Goal: Transaction & Acquisition: Purchase product/service

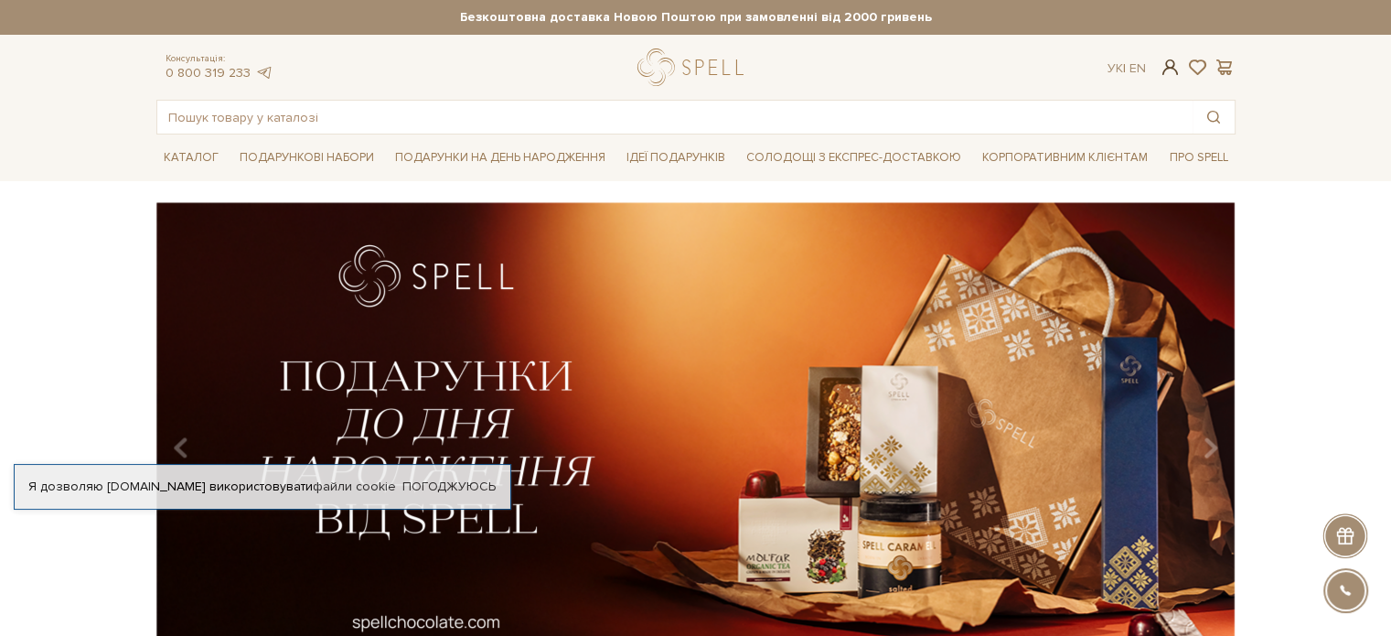
click at [1170, 70] on span at bounding box center [1170, 67] width 22 height 19
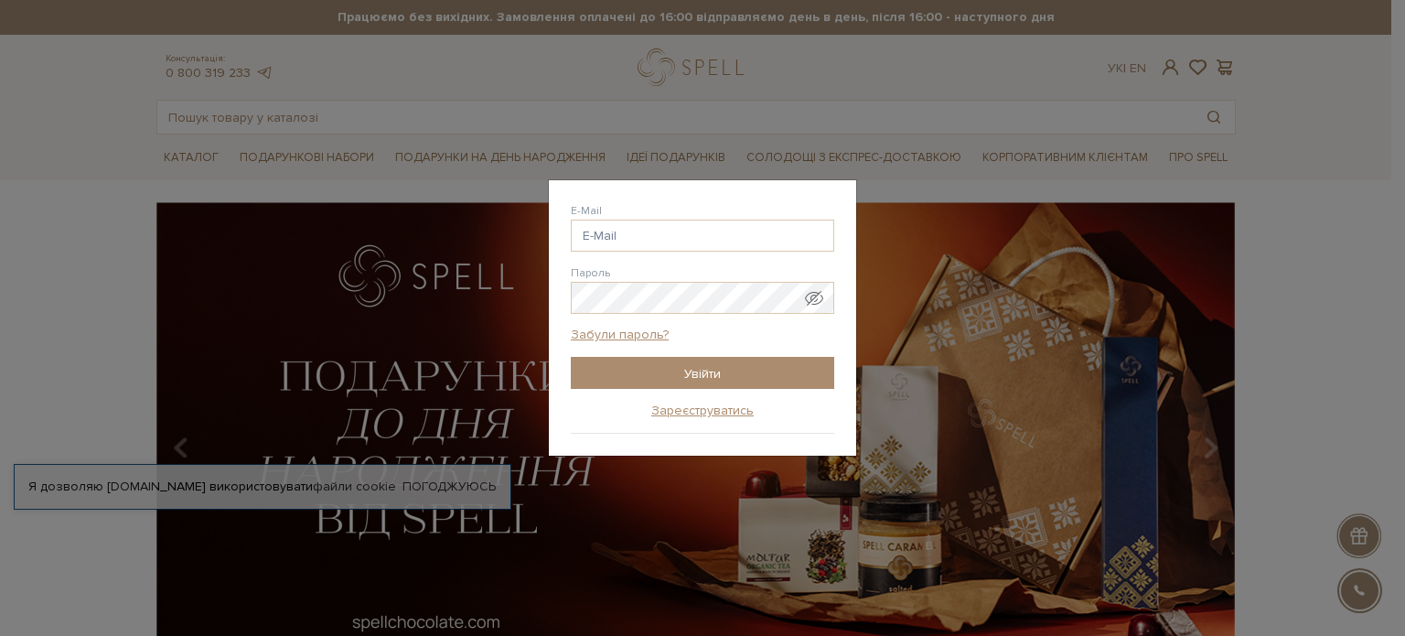
click at [991, 79] on div "Авторизація E-Mail Пароль Забули пароль? Увійти Зареєструватись Забули пароль? …" at bounding box center [702, 318] width 1405 height 636
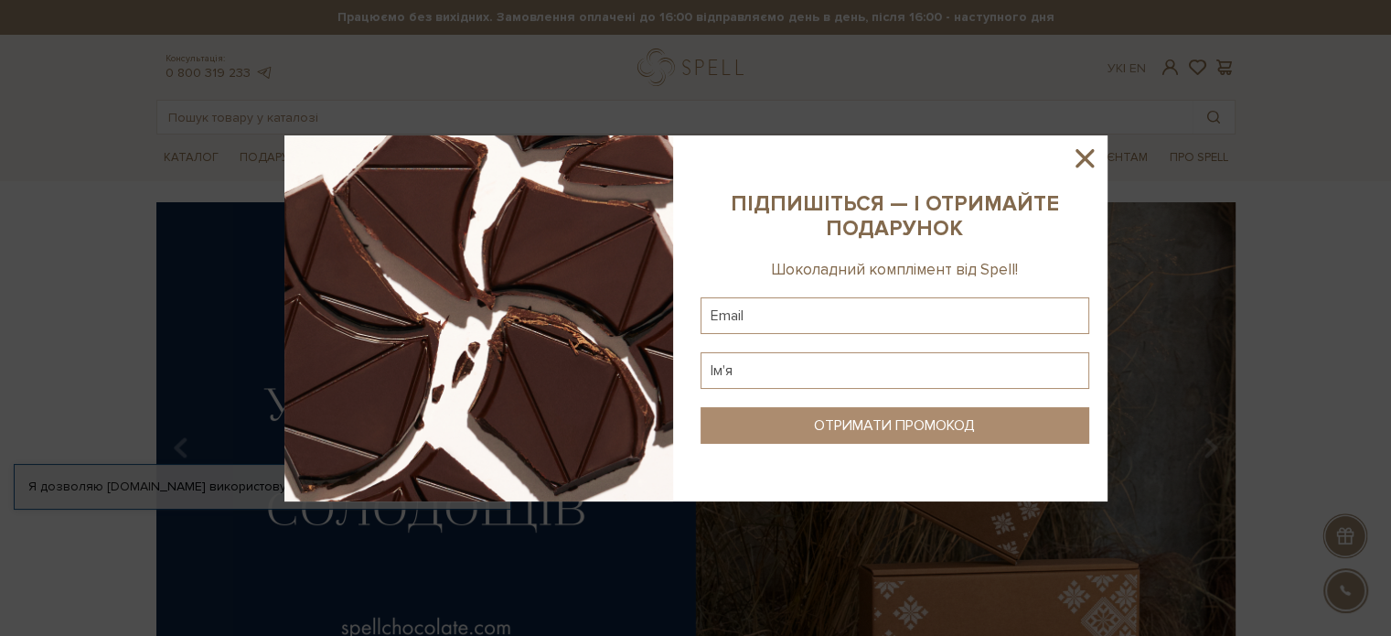
click at [1085, 155] on icon at bounding box center [1084, 158] width 18 height 18
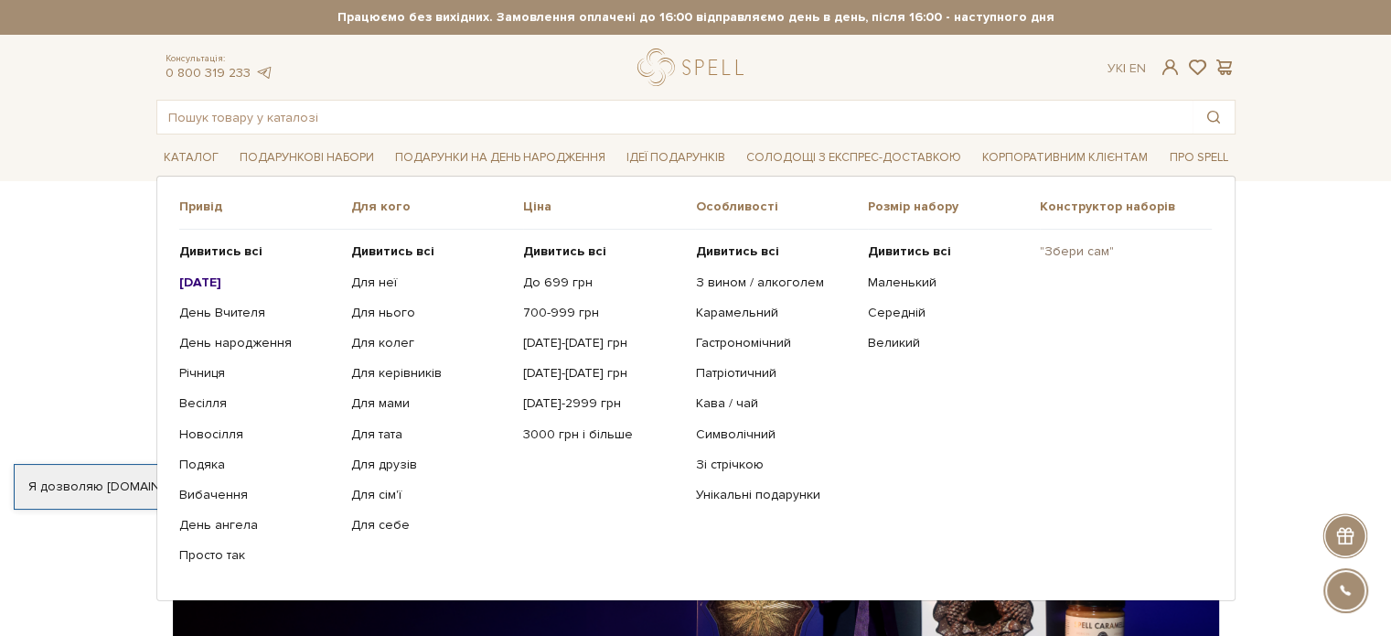
click at [1072, 247] on link ""Збери сам"" at bounding box center [1119, 251] width 158 height 16
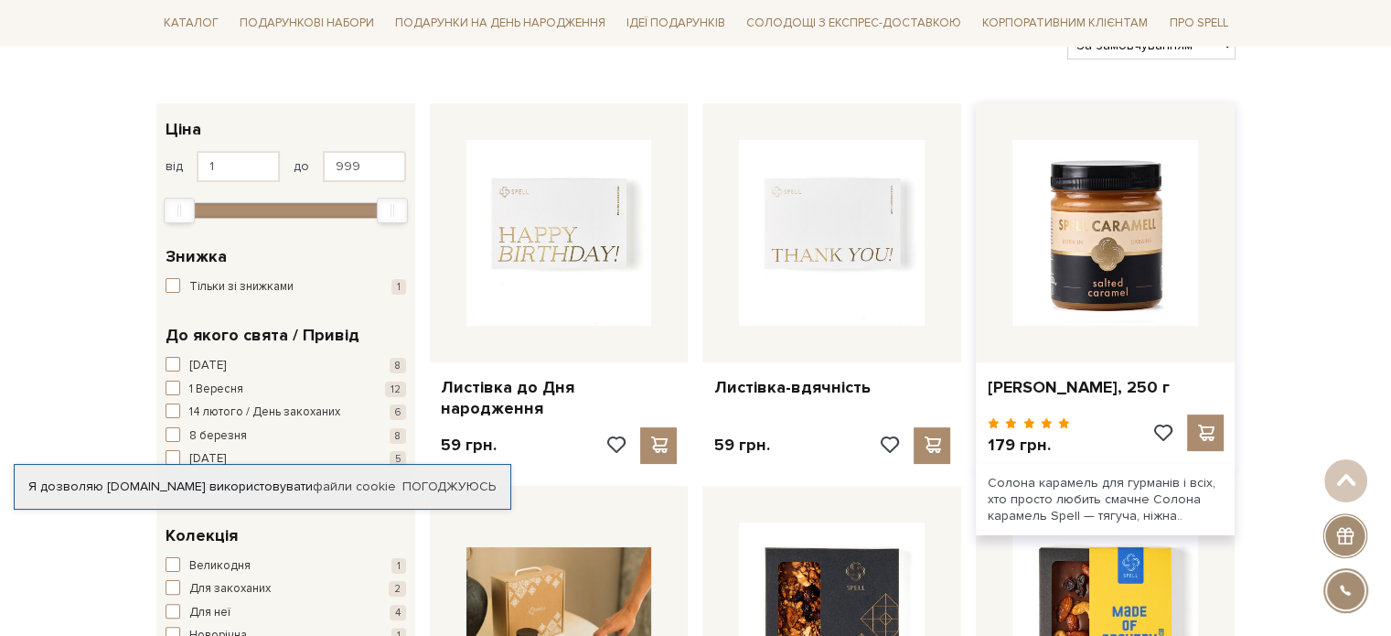
scroll to position [366, 0]
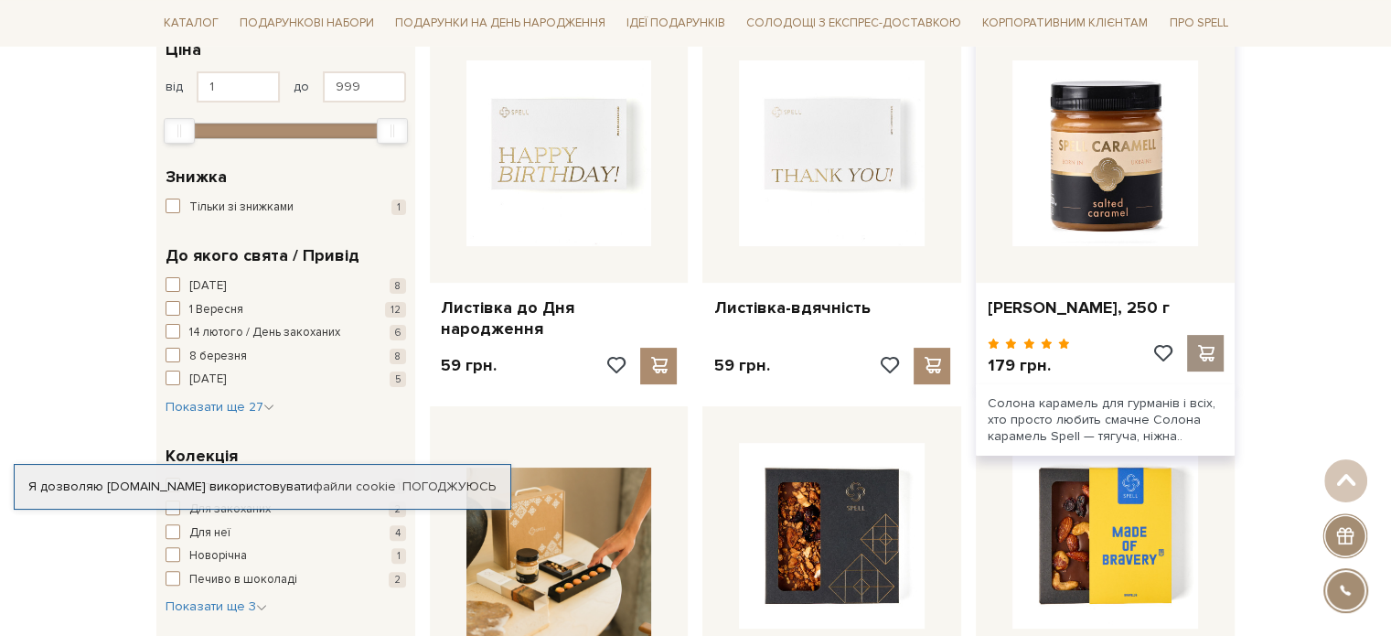
drag, startPoint x: 1203, startPoint y: 343, endPoint x: 1189, endPoint y: 350, distance: 16.4
click at [1203, 345] on span at bounding box center [1205, 353] width 23 height 16
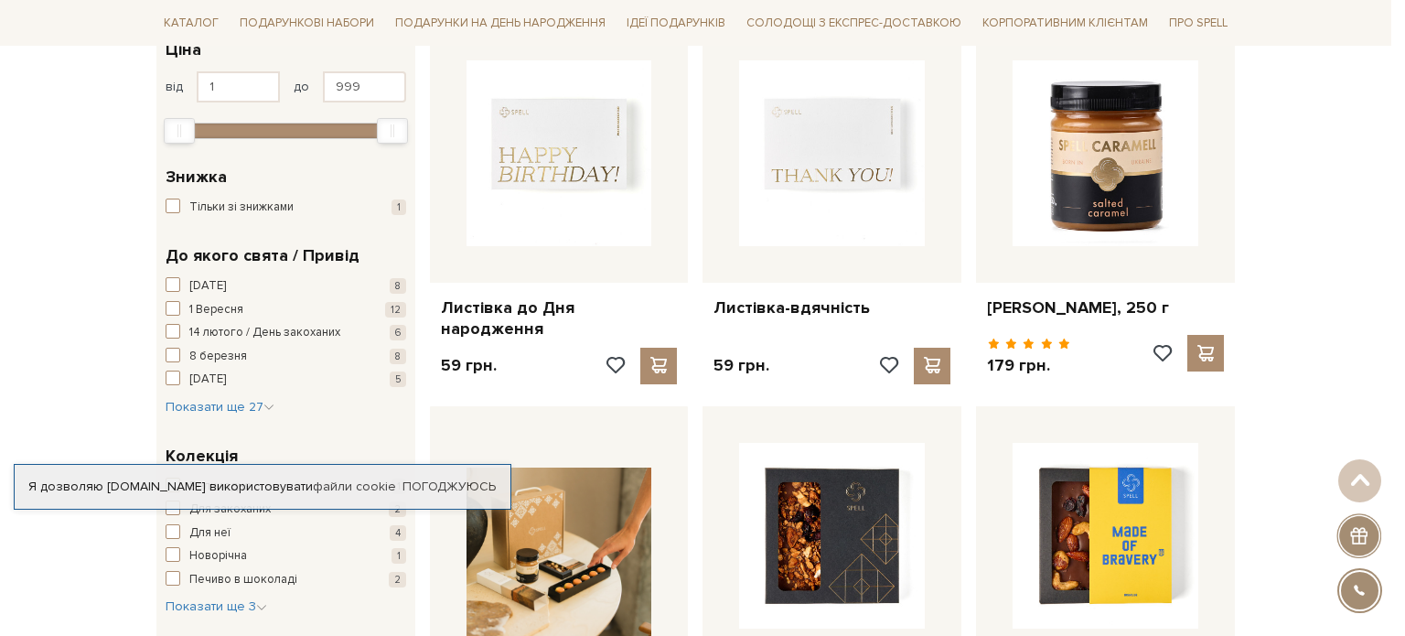
click at [845, 402] on div at bounding box center [702, 318] width 1405 height 636
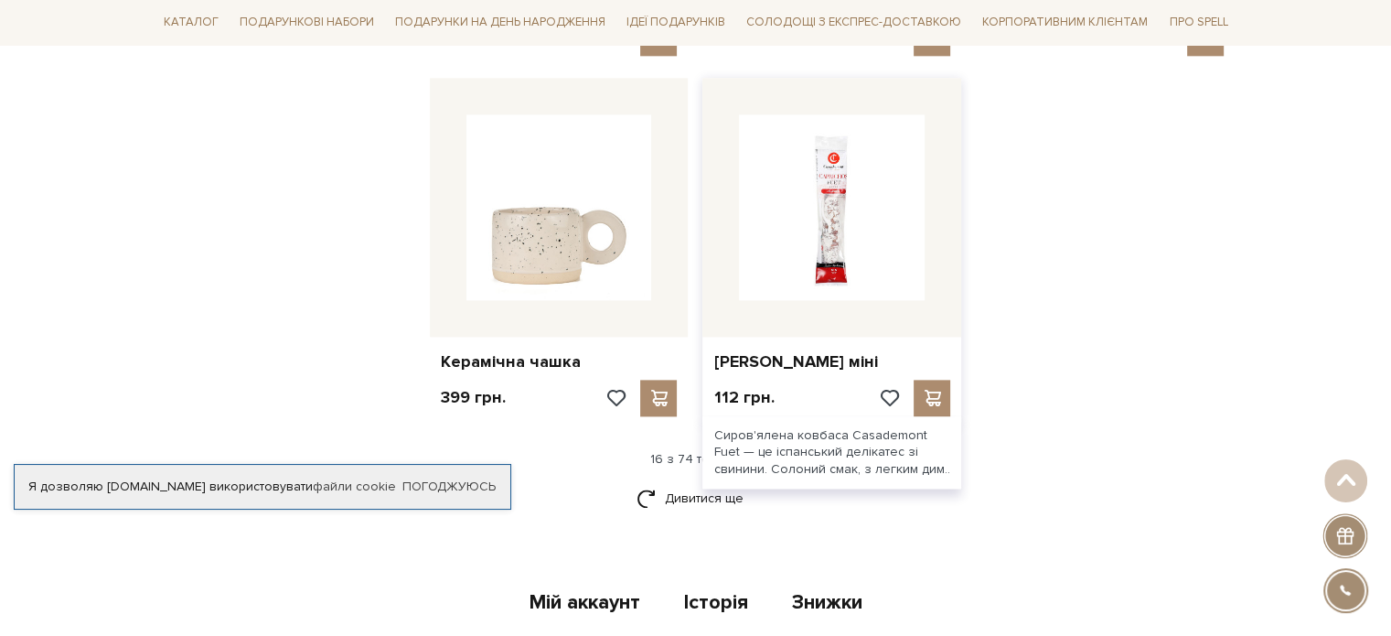
scroll to position [2469, 0]
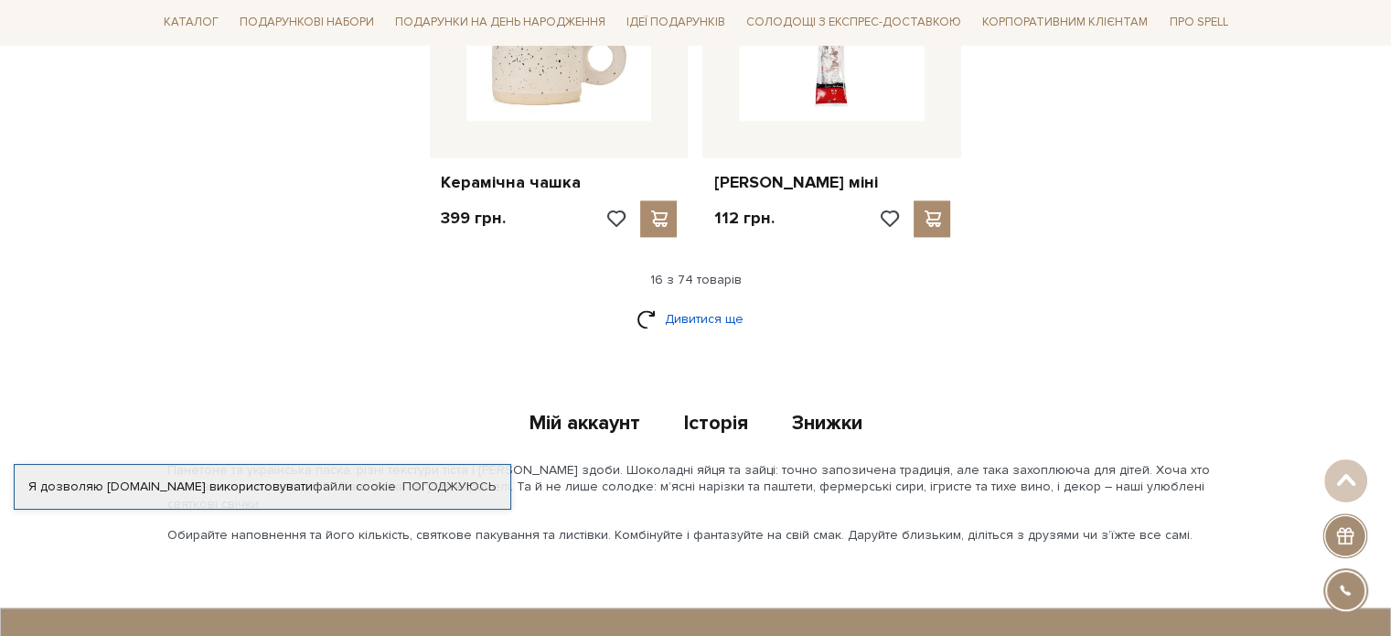
click at [668, 303] on link "Дивитися ще" at bounding box center [695, 319] width 119 height 32
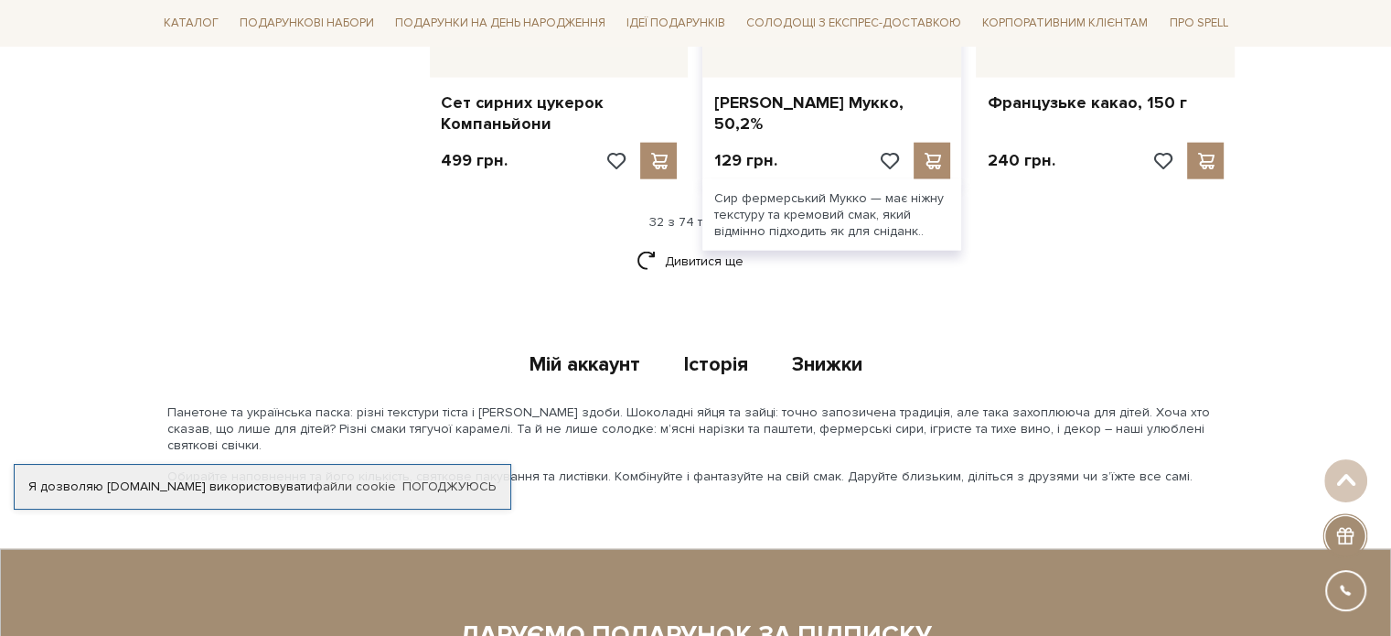
scroll to position [4481, 0]
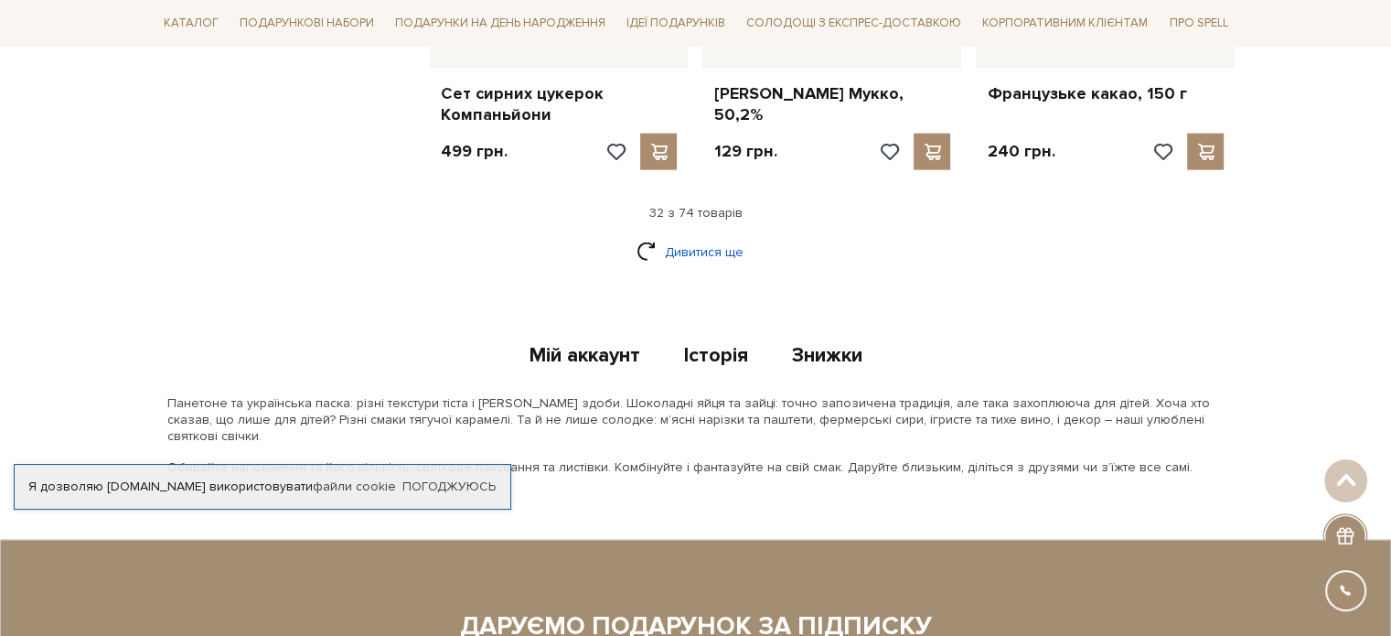
click at [680, 236] on link "Дивитися ще" at bounding box center [695, 252] width 119 height 32
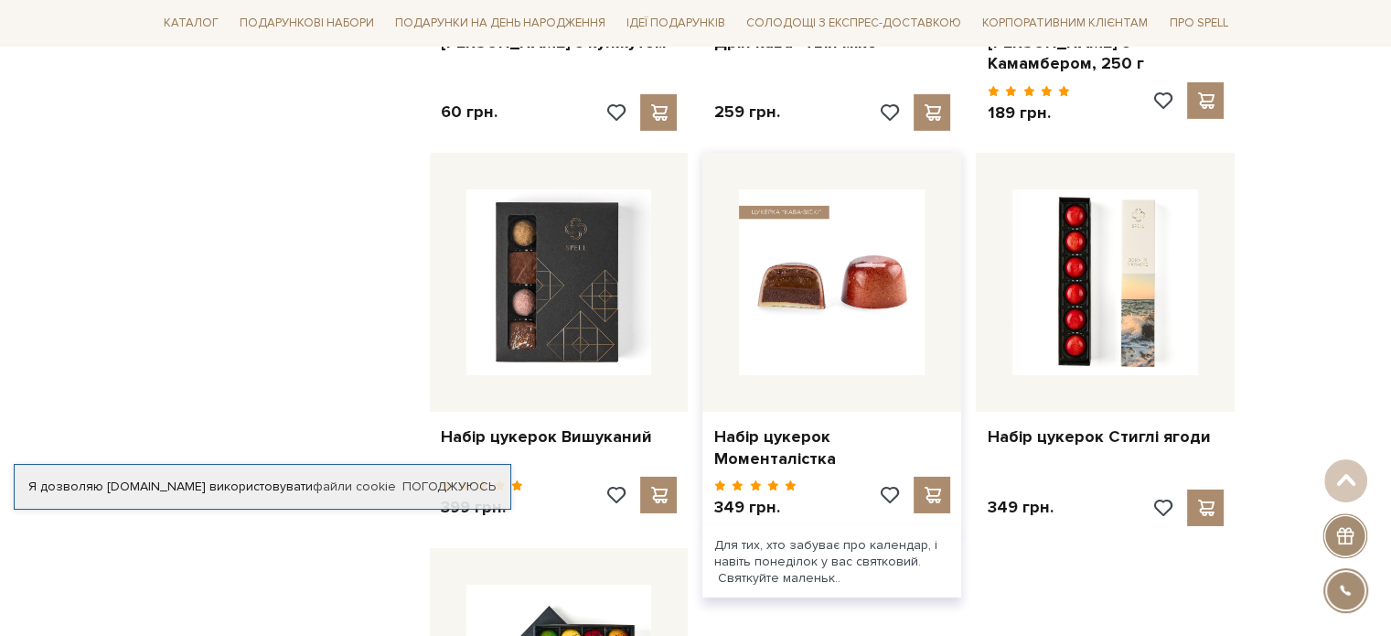
scroll to position [6126, 0]
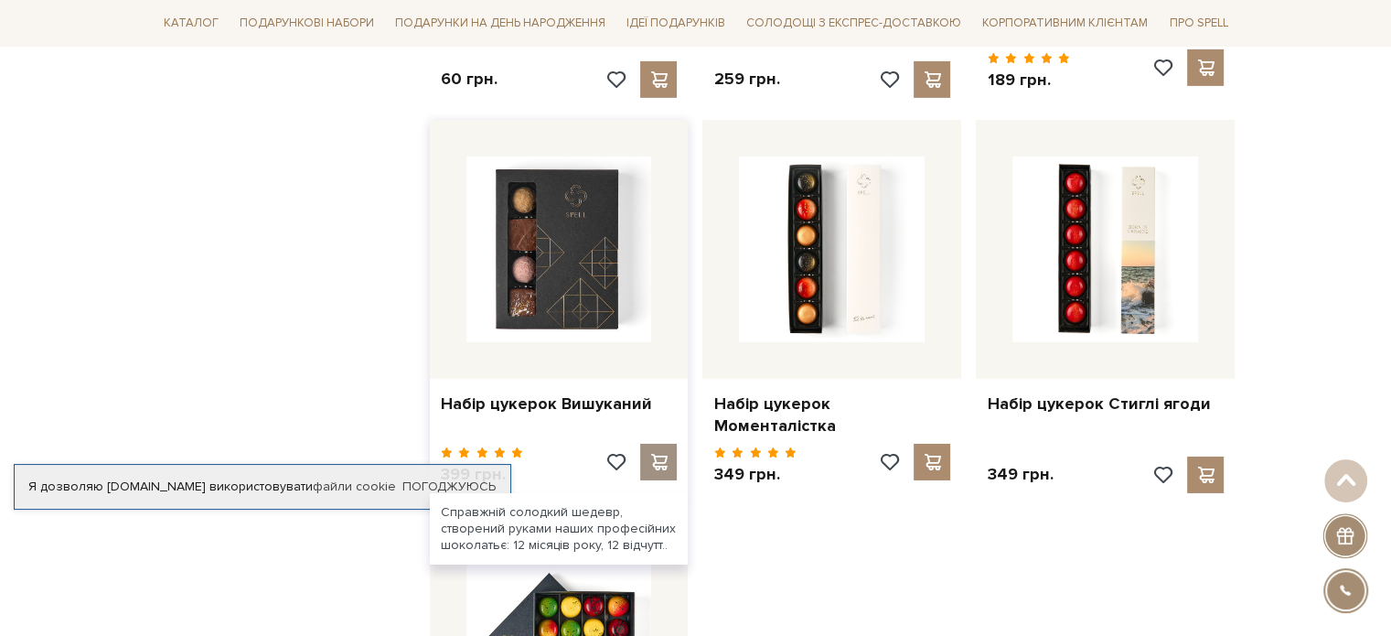
click at [647, 454] on span at bounding box center [658, 462] width 23 height 16
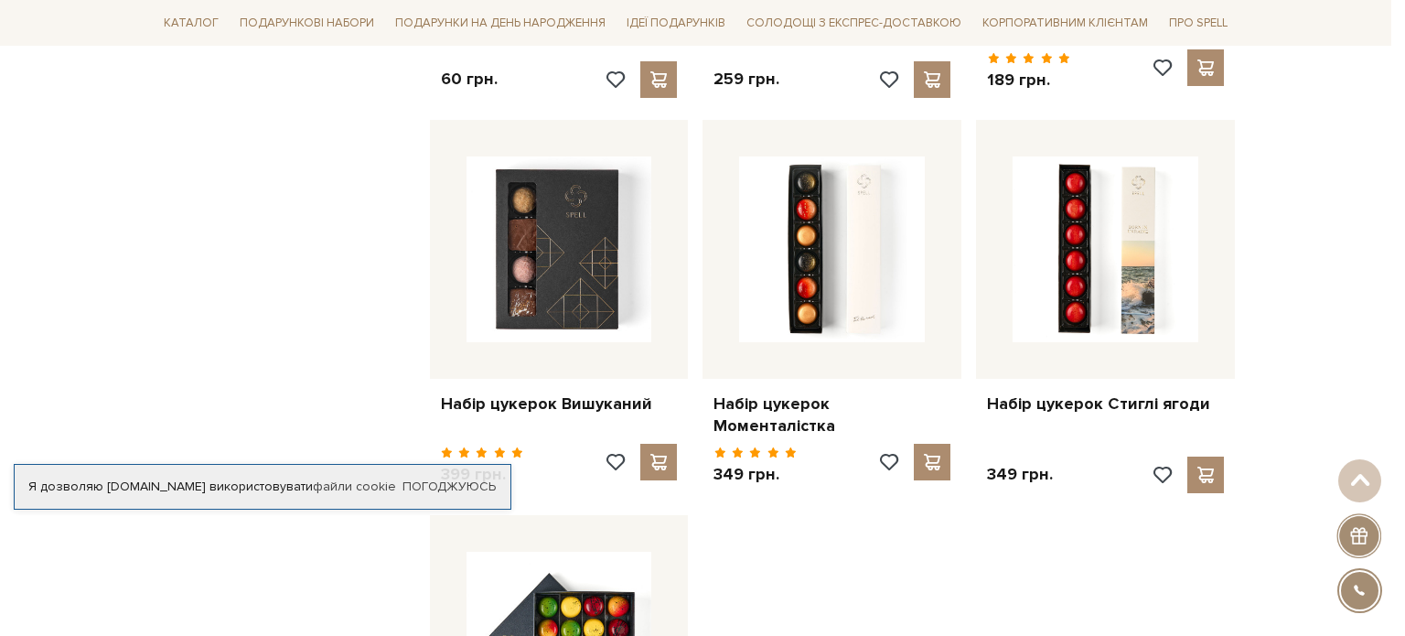
click at [752, 539] on div at bounding box center [702, 318] width 1405 height 636
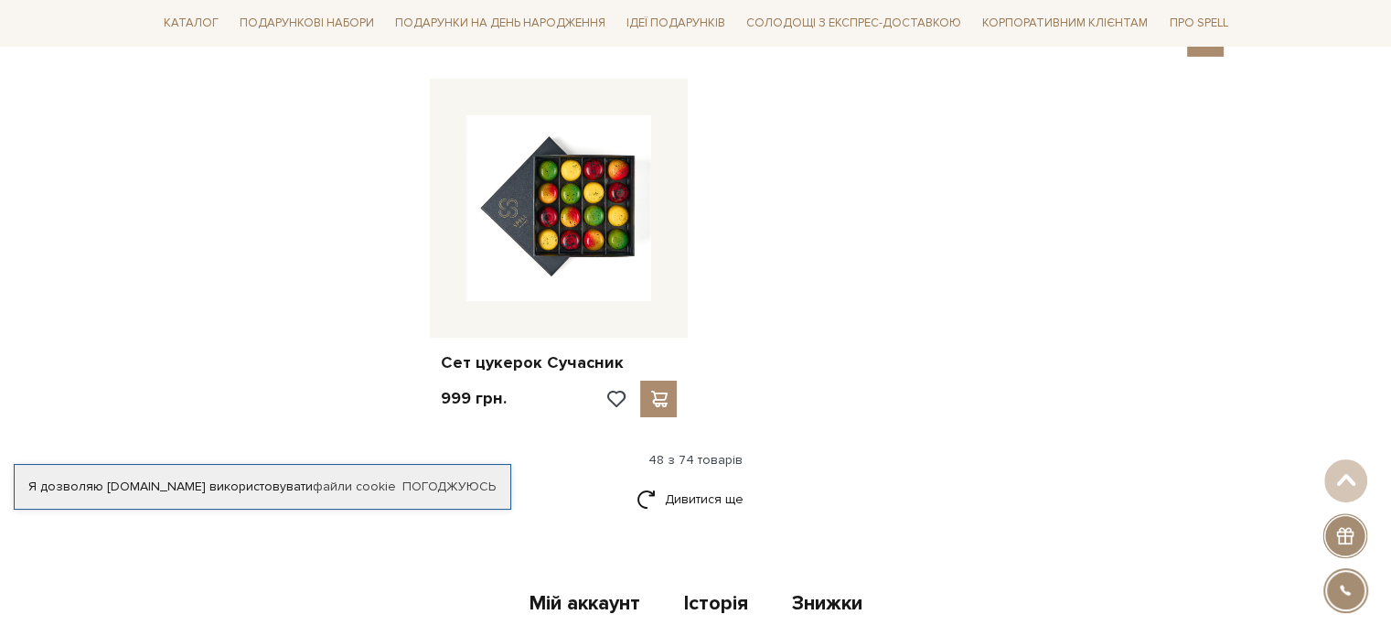
scroll to position [6584, 0]
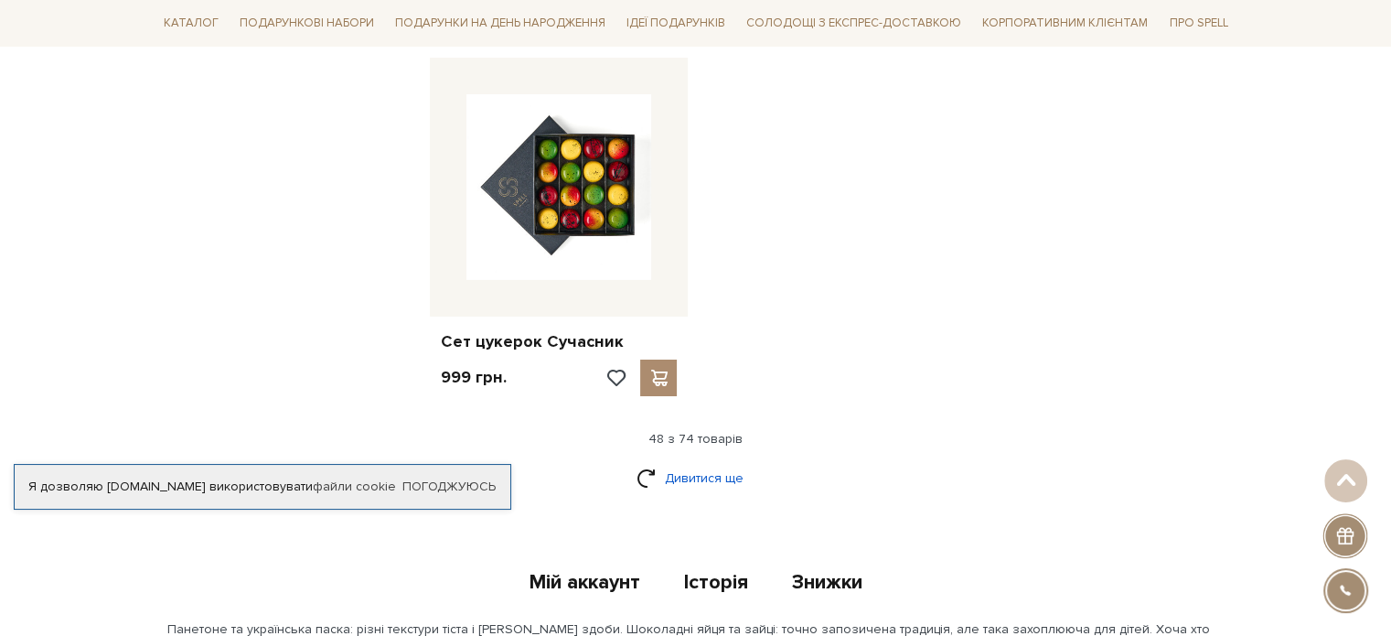
click at [702, 462] on link "Дивитися ще" at bounding box center [695, 478] width 119 height 32
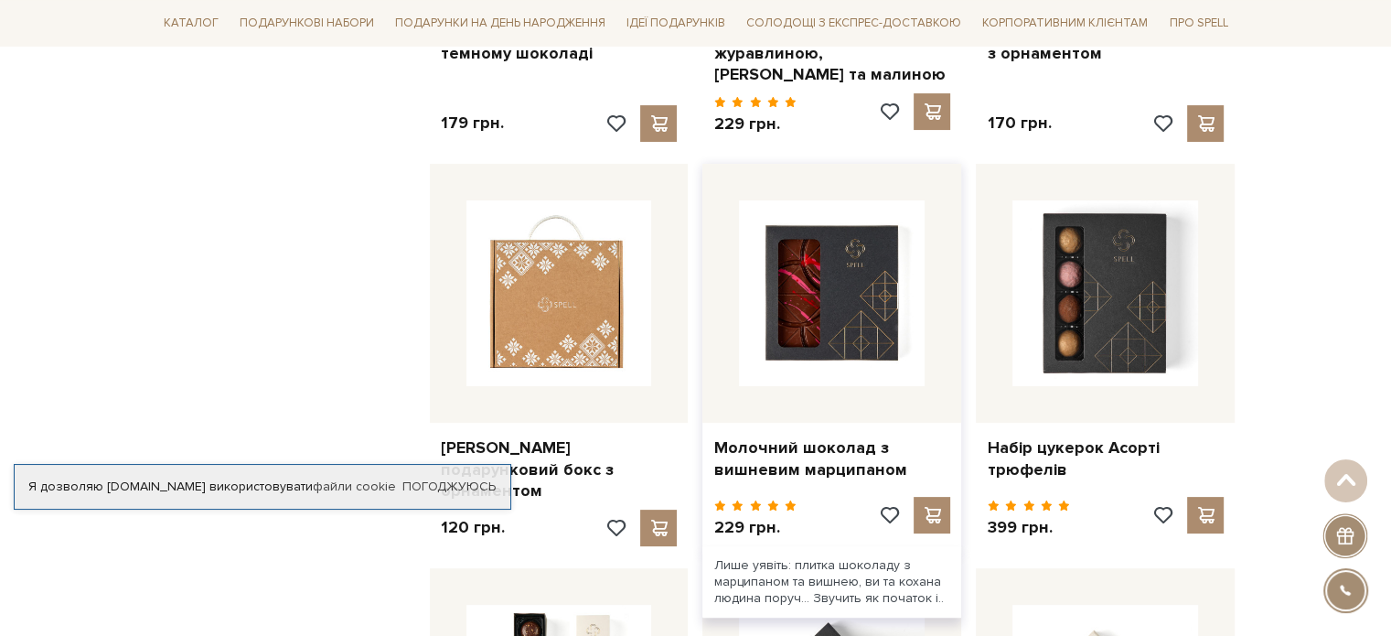
scroll to position [7407, 0]
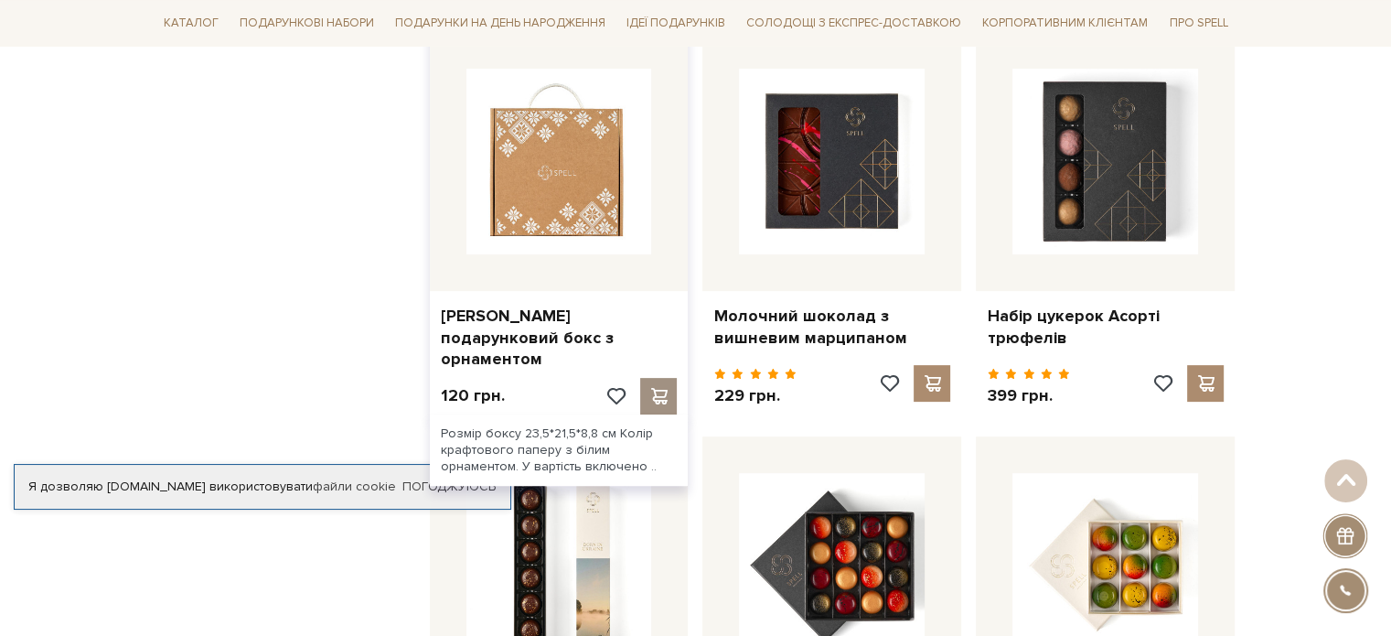
click at [651, 388] on span at bounding box center [658, 396] width 23 height 16
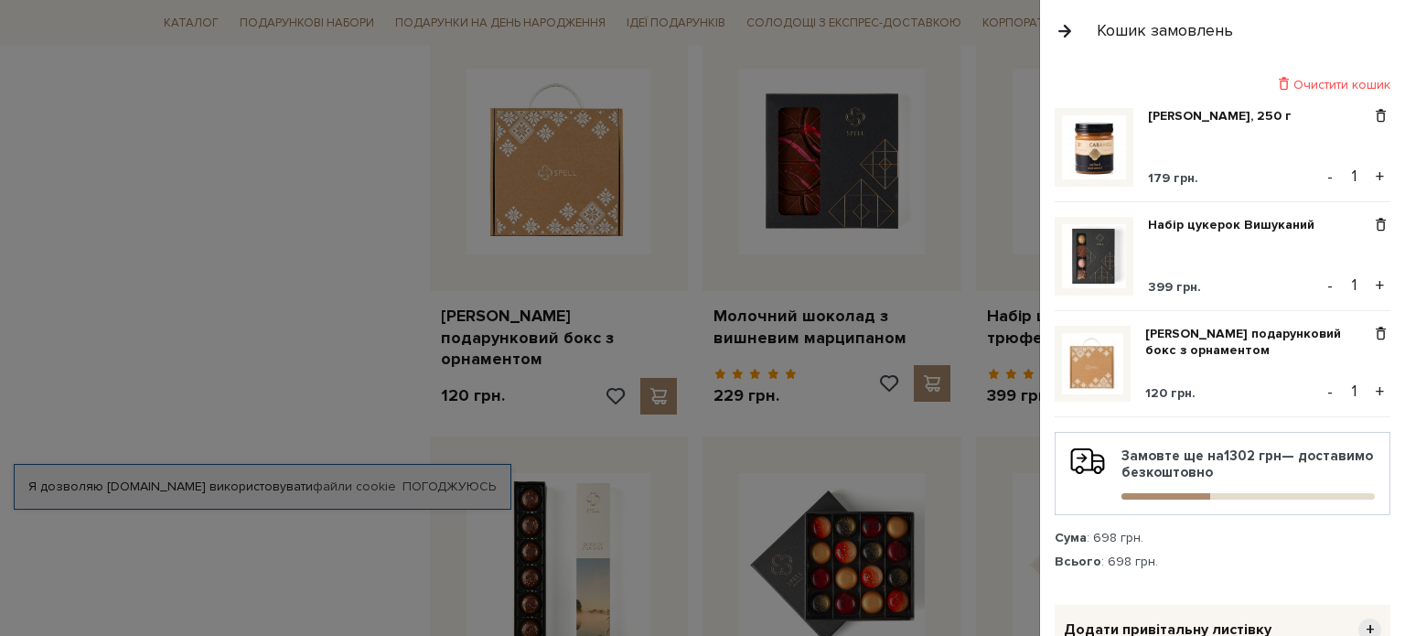
click at [289, 599] on div at bounding box center [702, 318] width 1405 height 636
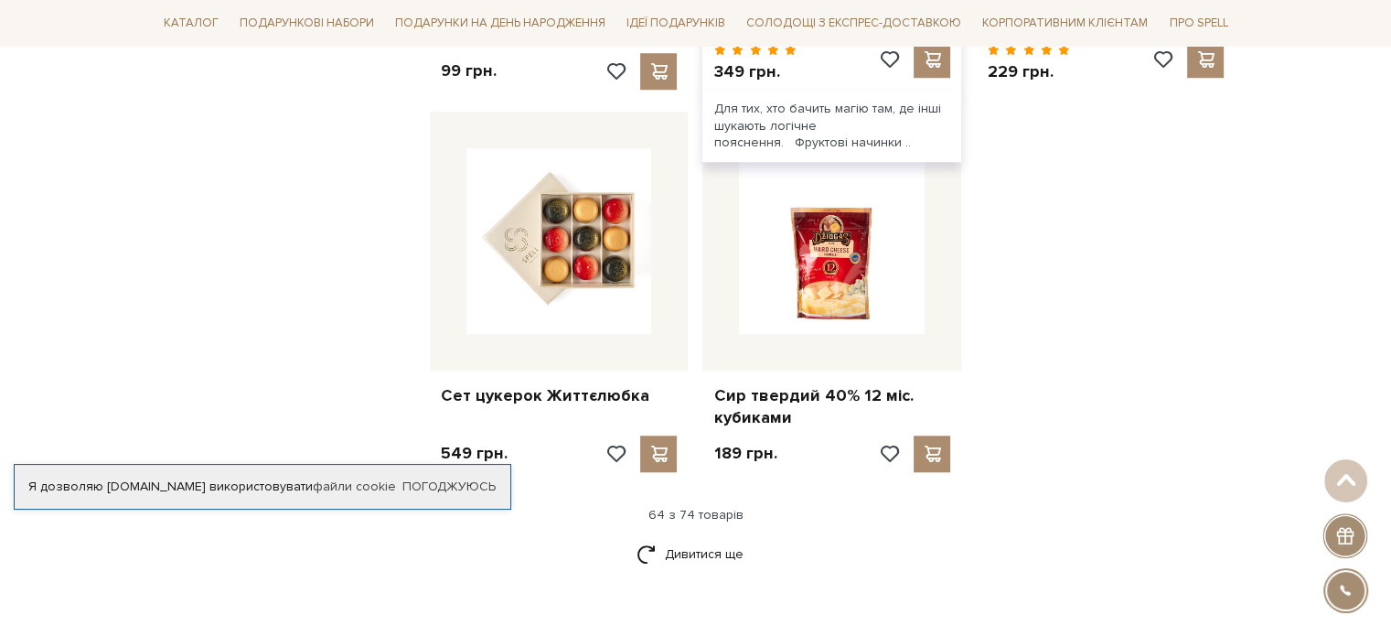
scroll to position [8595, 0]
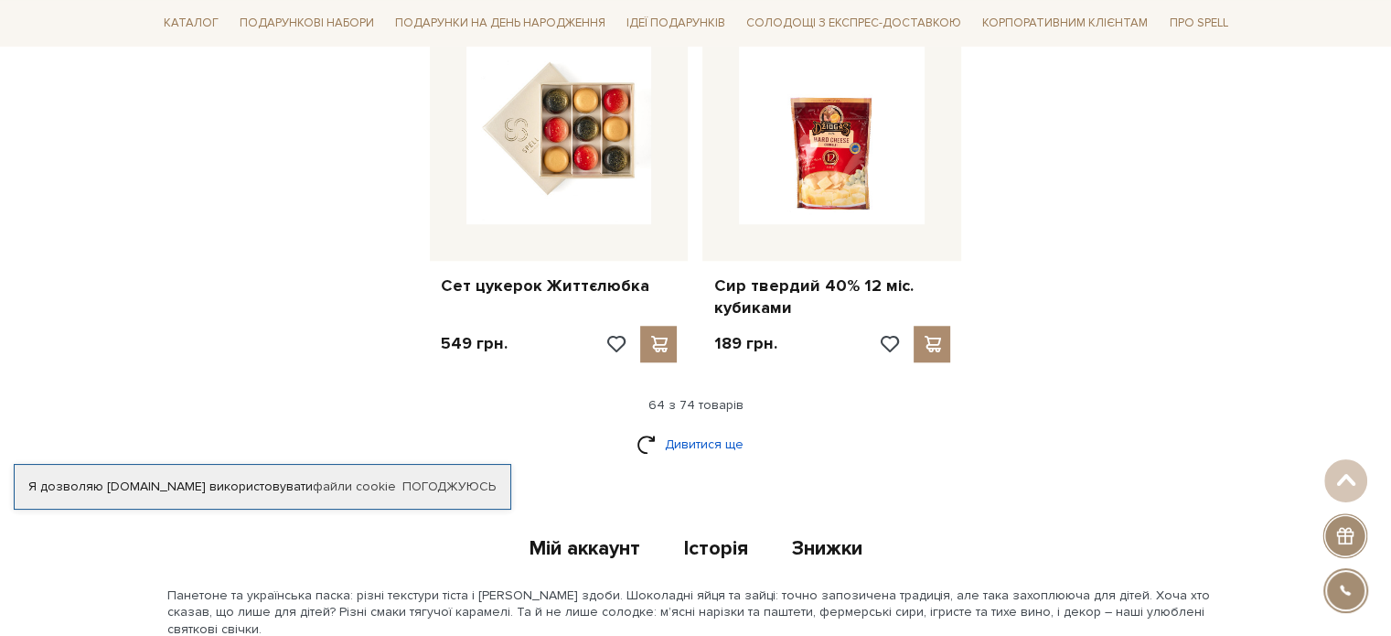
click at [702, 428] on link "Дивитися ще" at bounding box center [695, 444] width 119 height 32
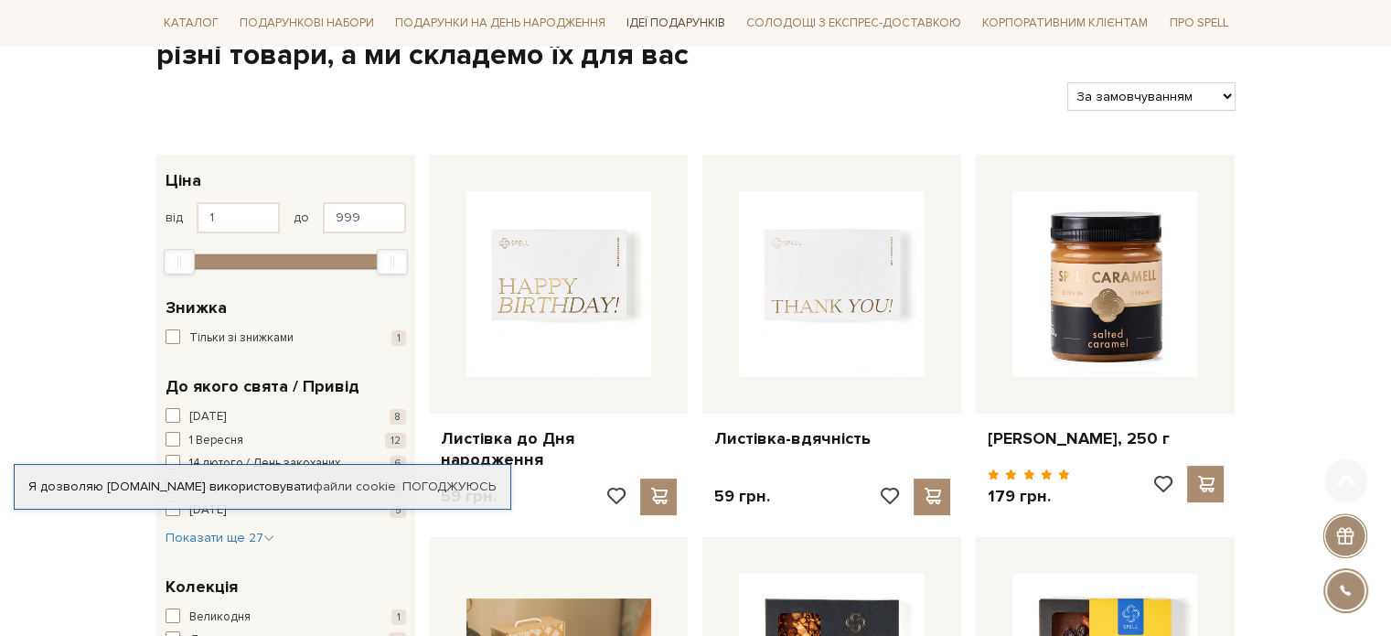
scroll to position [274, 0]
